Goal: Task Accomplishment & Management: Manage account settings

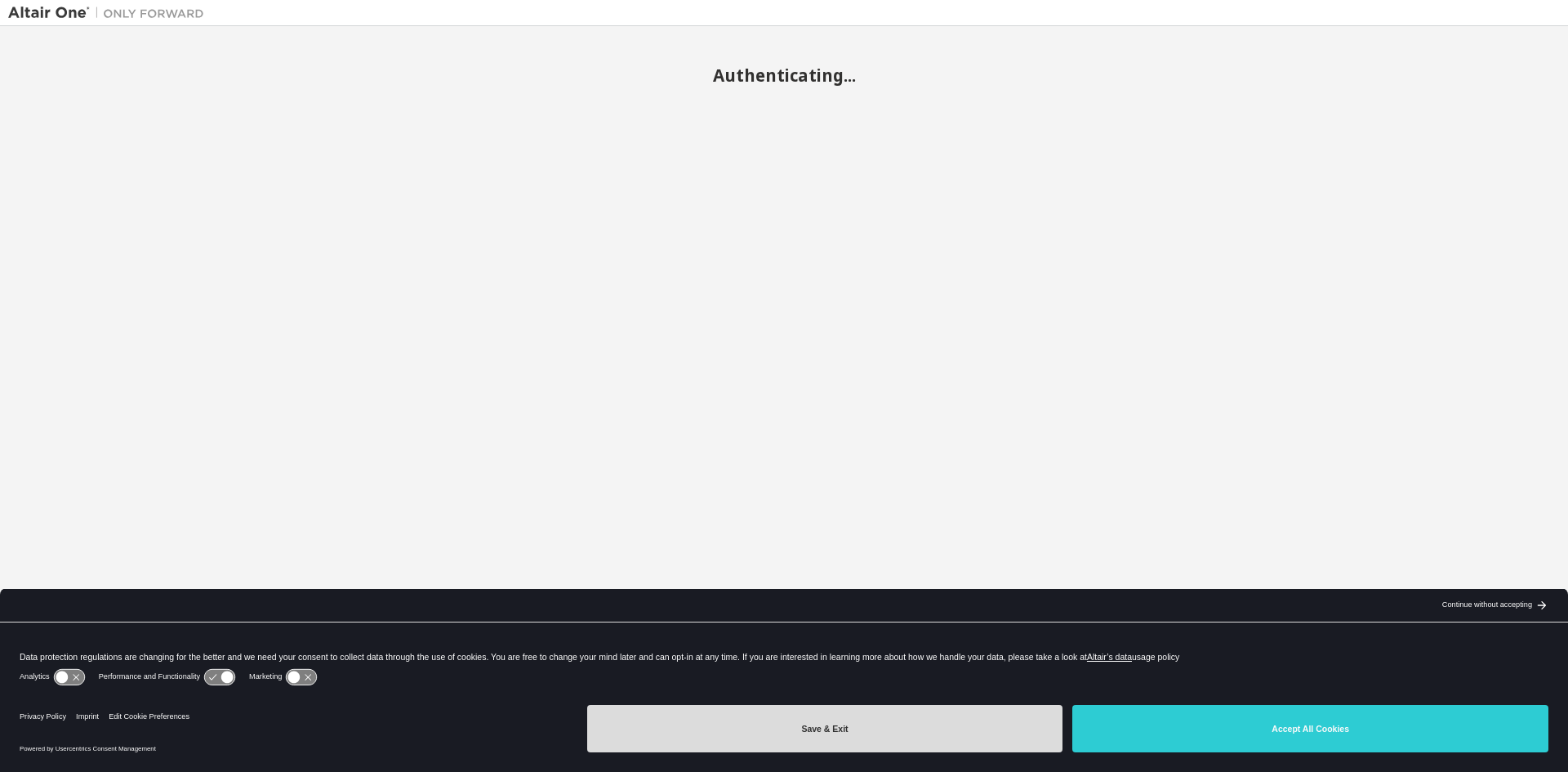
click at [855, 741] on button "Save & Exit" at bounding box center [825, 728] width 476 height 47
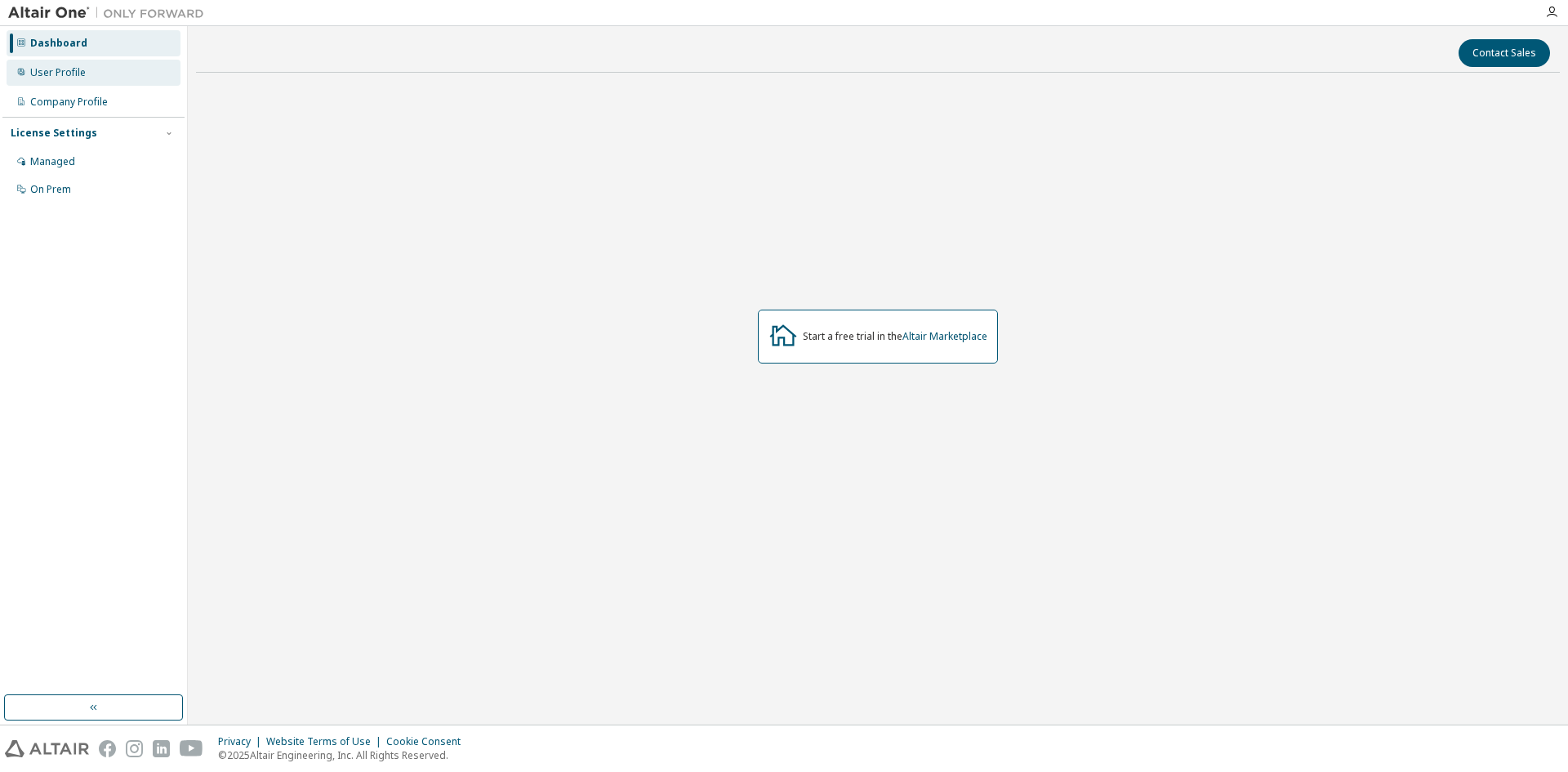
click at [62, 73] on div "User Profile" at bounding box center [58, 73] width 56 height 13
